Goal: Use online tool/utility: Utilize a website feature to perform a specific function

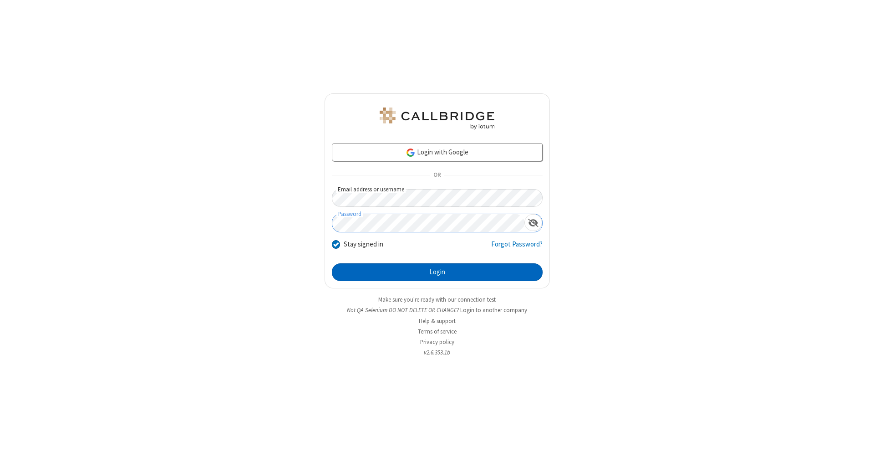
click at [437, 272] on button "Login" at bounding box center [437, 272] width 211 height 18
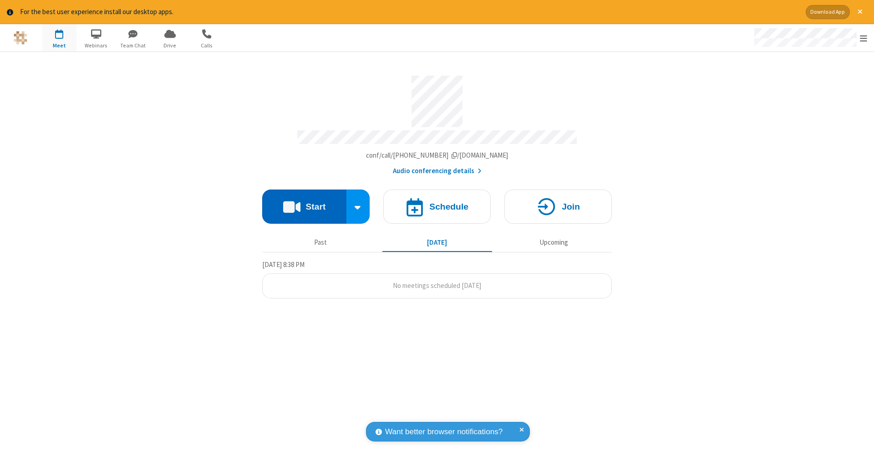
click at [304, 202] on button "Start" at bounding box center [304, 206] width 84 height 34
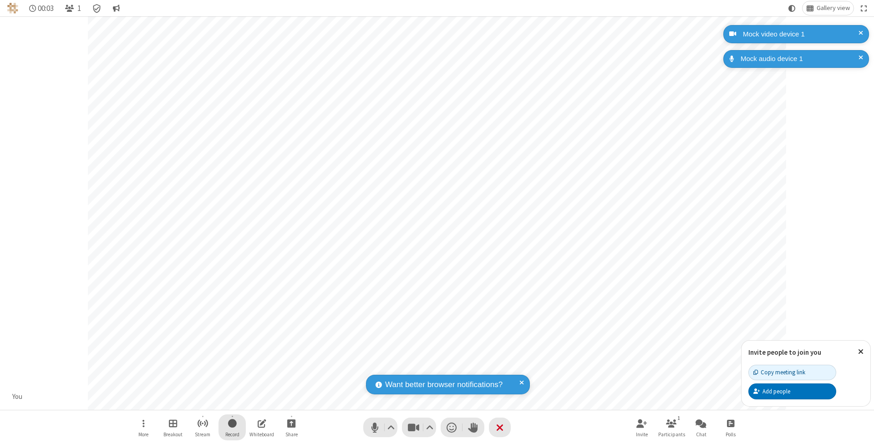
click at [232, 427] on span "Start recording" at bounding box center [232, 422] width 9 height 11
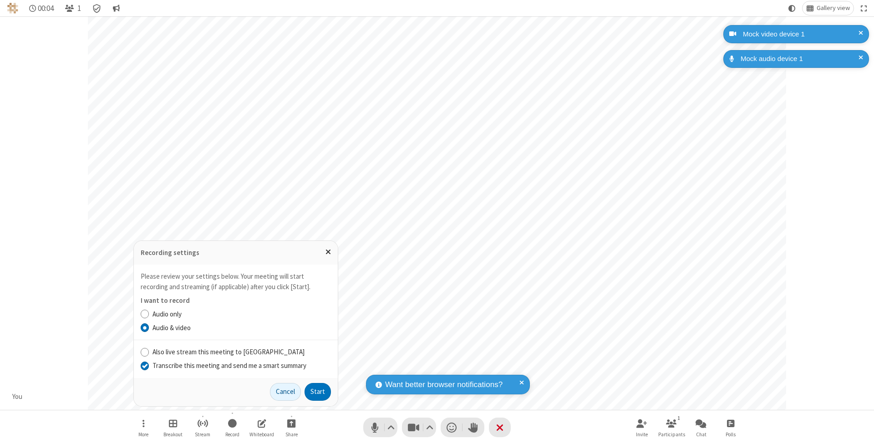
click at [144, 365] on input "Transcribe this meeting and send me a smart summary" at bounding box center [145, 365] width 9 height 10
click at [241, 328] on label "Audio & video" at bounding box center [241, 328] width 178 height 10
click at [149, 328] on input "Audio & video" at bounding box center [145, 328] width 9 height 10
click at [318, 391] on button "Start" at bounding box center [317, 392] width 26 height 18
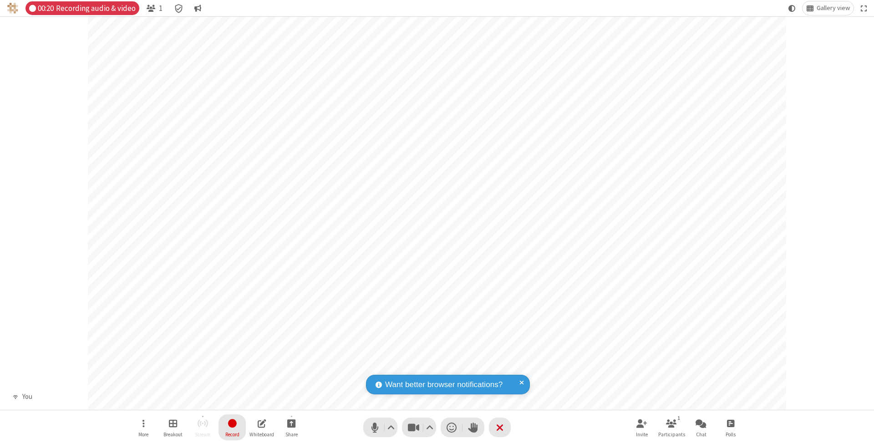
click at [232, 427] on span "Stop recording" at bounding box center [232, 422] width 10 height 11
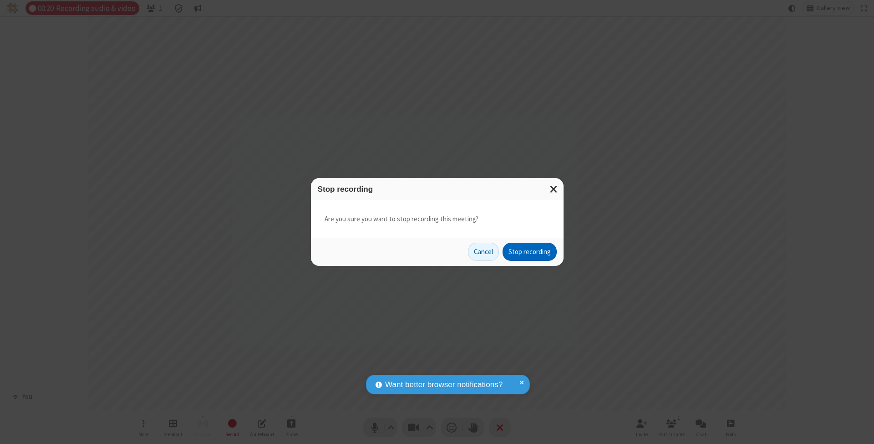
click at [529, 251] on button "Stop recording" at bounding box center [529, 252] width 54 height 18
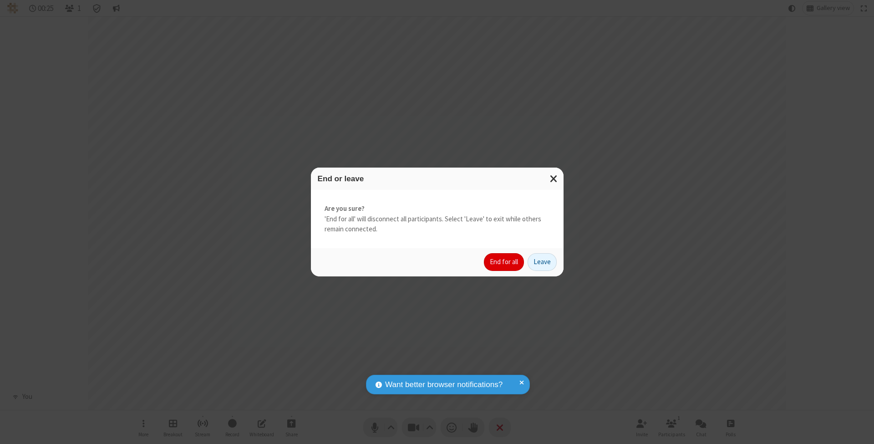
click at [504, 261] on button "End for all" at bounding box center [504, 262] width 40 height 18
